Goal: Task Accomplishment & Management: Use online tool/utility

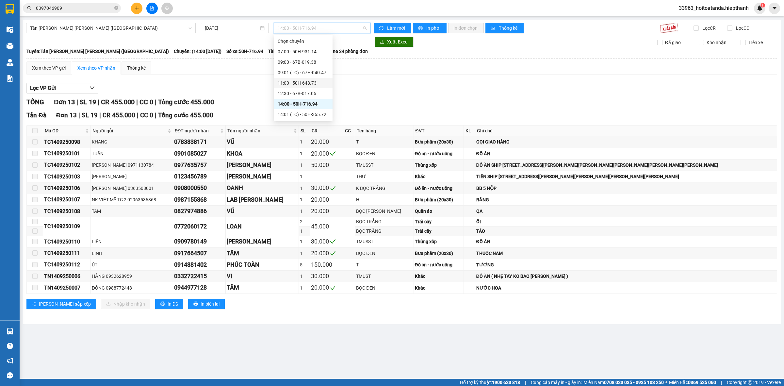
scroll to position [41, 0]
click at [304, 112] on div "22:01 (TC) - 67B-019.38" at bounding box center [303, 115] width 51 height 7
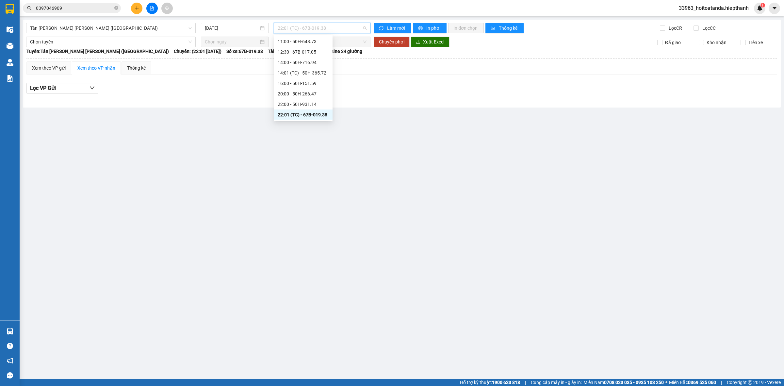
click at [325, 29] on span "22:01 (TC) - 67B-019.38" at bounding box center [322, 28] width 89 height 10
click at [309, 83] on div "23:00 - 67H-040.47" at bounding box center [303, 83] width 51 height 7
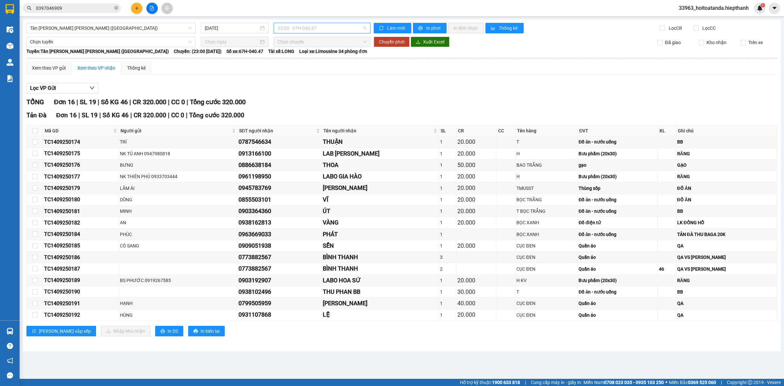
click at [327, 28] on span "23:00 - 67H-040.47" at bounding box center [322, 28] width 89 height 10
click at [313, 95] on div "23:01 (TC) - 50H-648.73" at bounding box center [303, 93] width 51 height 7
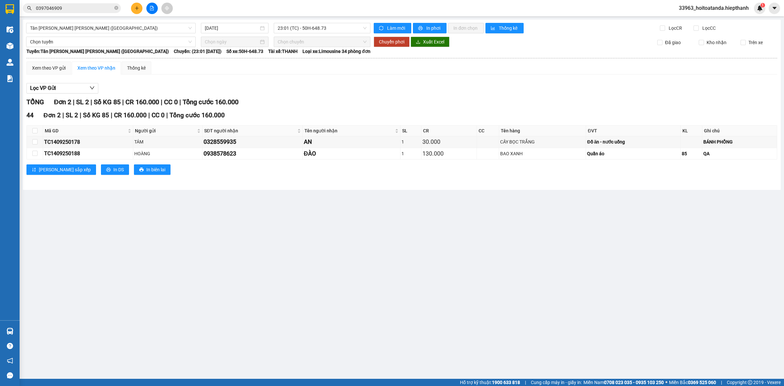
click at [332, 33] on div "[GEOGRAPHIC_DATA][PERSON_NAME][GEOGRAPHIC_DATA][PERSON_NAME] (Giường) [DATE] 23…" at bounding box center [402, 105] width 758 height 170
click at [332, 30] on span "23:01 (TC) - 50H-648.73" at bounding box center [322, 28] width 89 height 10
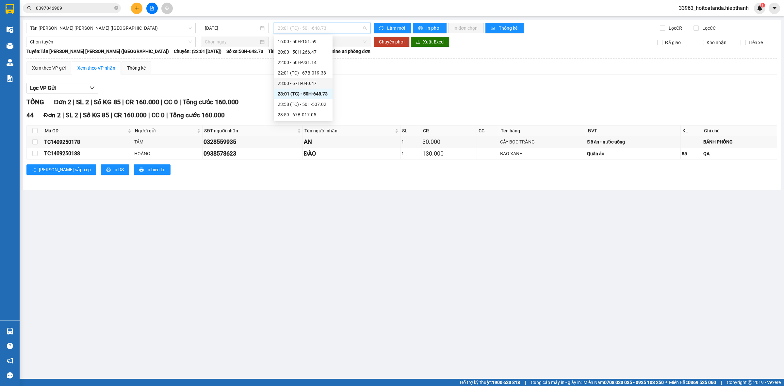
click at [321, 84] on div "23:00 - 67H-040.47" at bounding box center [303, 83] width 51 height 7
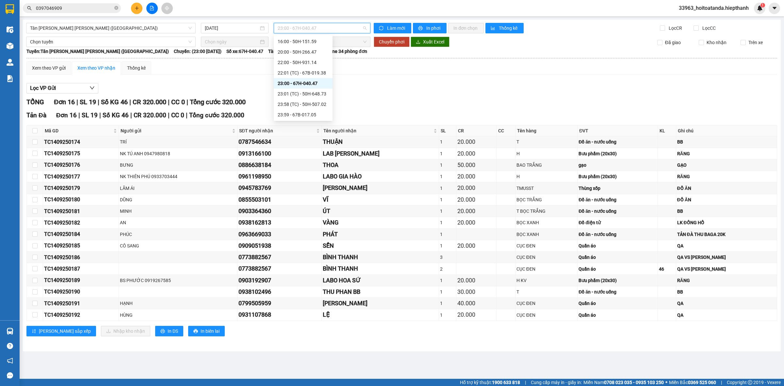
click at [330, 30] on span "23:00 - 67H-040.47" at bounding box center [322, 28] width 89 height 10
click at [307, 105] on div "23:58 (TC) - 50H-507.02" at bounding box center [303, 104] width 51 height 7
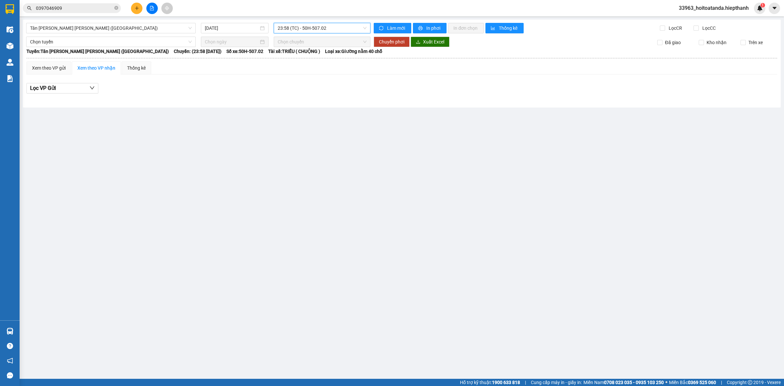
click at [323, 29] on span "23:58 (TC) - 50H-507.02" at bounding box center [322, 28] width 89 height 10
click at [309, 109] on div "23:59 - 67B-017.05" at bounding box center [303, 114] width 59 height 10
